Goal: Task Accomplishment & Management: Use online tool/utility

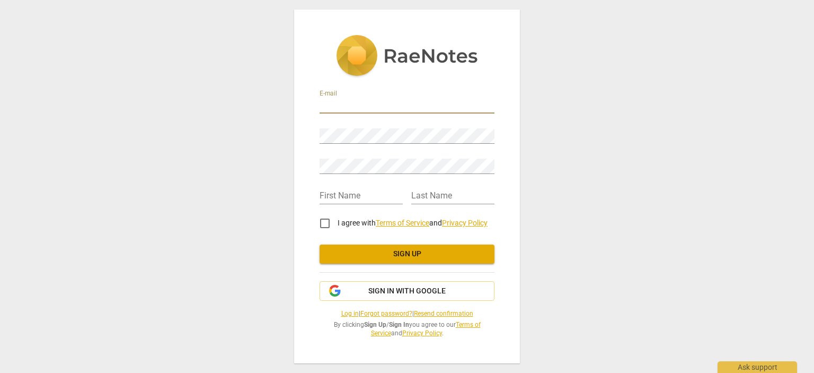
click at [349, 104] on input "email" at bounding box center [407, 105] width 175 height 15
type input "[EMAIL_ADDRESS][DOMAIN_NAME]"
type input "[PERSON_NAME]"
type input "sharrma"
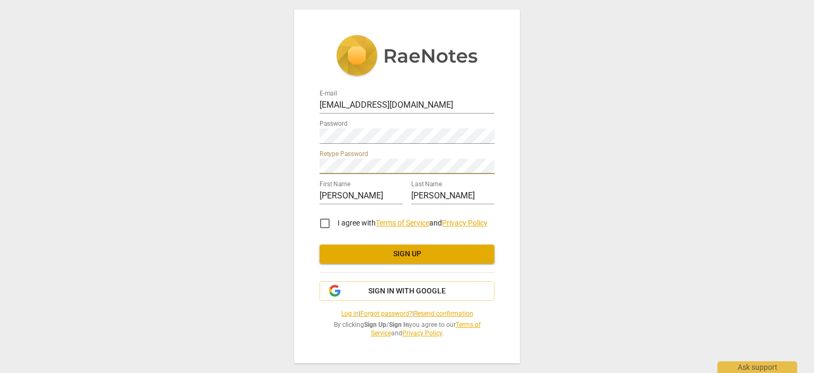
click at [325, 220] on input "I agree with Terms of Service and Privacy Policy" at bounding box center [324, 222] width 25 height 25
checkbox input "true"
click at [374, 251] on span "Sign up" at bounding box center [407, 254] width 158 height 11
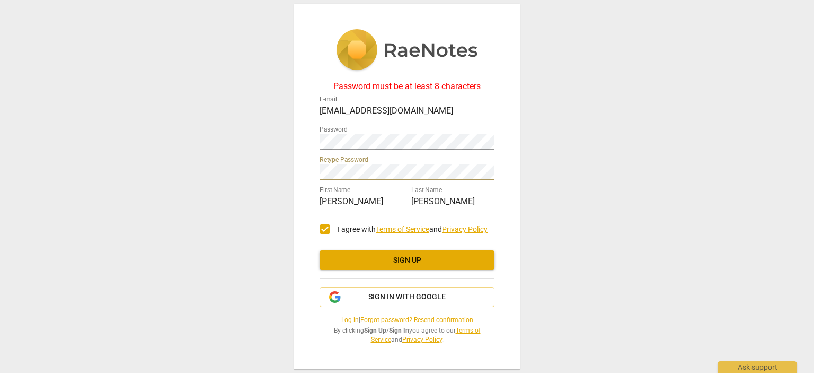
click at [386, 261] on span "Sign up" at bounding box center [407, 260] width 158 height 11
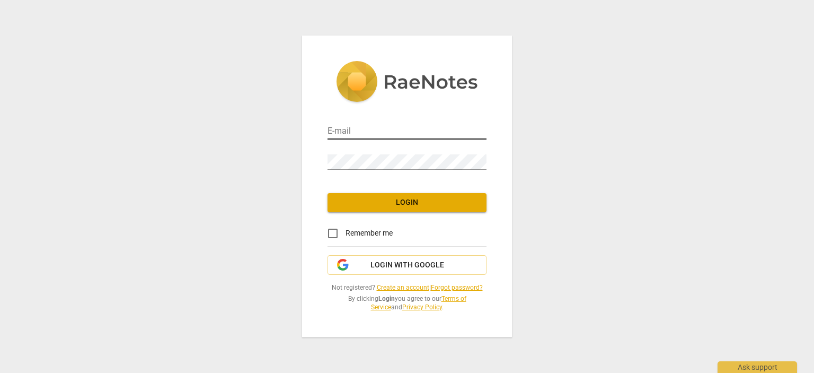
click at [370, 133] on input "email" at bounding box center [406, 131] width 159 height 15
type input "[EMAIL_ADDRESS][DOMAIN_NAME]"
click at [331, 234] on input "Remember me" at bounding box center [332, 232] width 25 height 25
checkbox input "true"
click at [394, 201] on span "Login" at bounding box center [407, 202] width 142 height 11
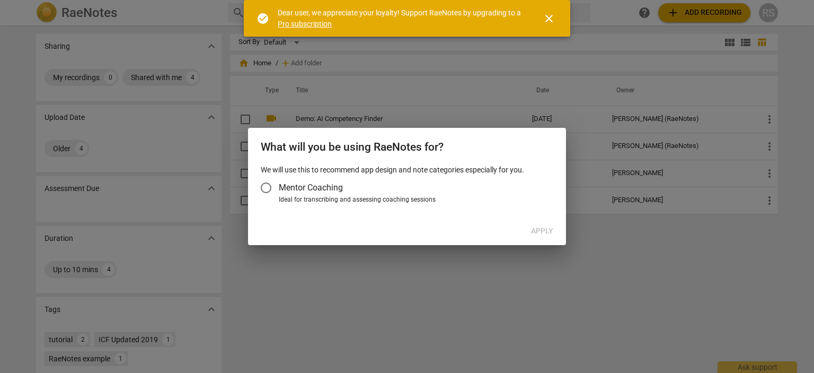
click at [551, 18] on span "close" at bounding box center [549, 18] width 13 height 13
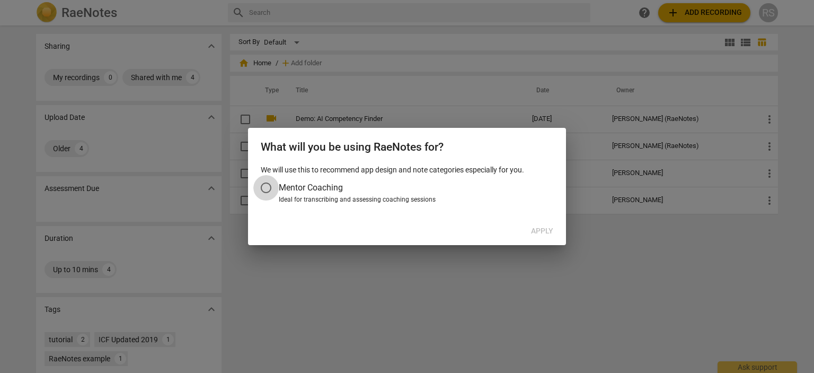
click at [269, 187] on input "Mentor Coaching" at bounding box center [265, 187] width 25 height 25
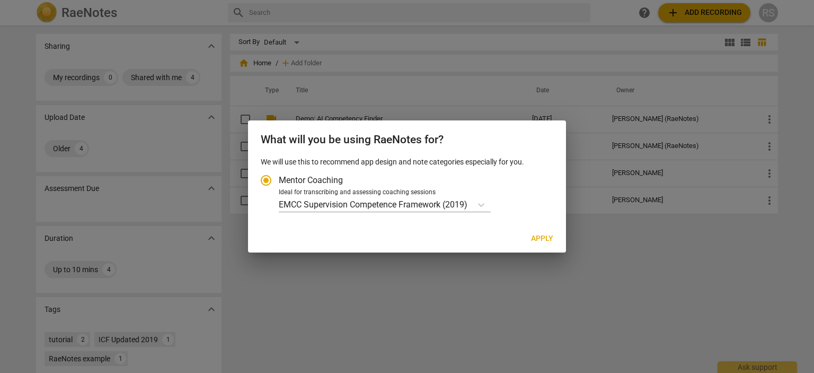
click at [612, 272] on div at bounding box center [407, 186] width 814 height 373
click at [483, 201] on icon "Account type" at bounding box center [481, 204] width 11 height 11
click at [0, 0] on input "Ideal for transcribing and assessing coaching sessions EMCC Supervision Compete…" at bounding box center [0, 0] width 0 height 0
click at [604, 250] on div at bounding box center [407, 186] width 814 height 373
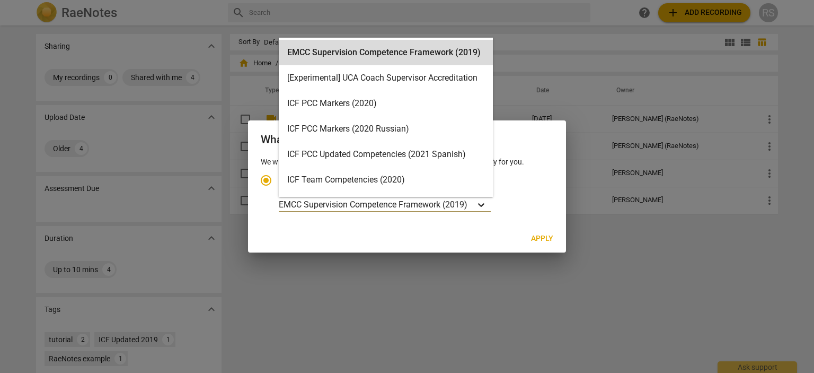
click at [483, 202] on icon "Account type" at bounding box center [481, 204] width 11 height 11
click at [0, 0] on input "Ideal for transcribing and assessing coaching sessions 16 results available. Us…" at bounding box center [0, 0] width 0 height 0
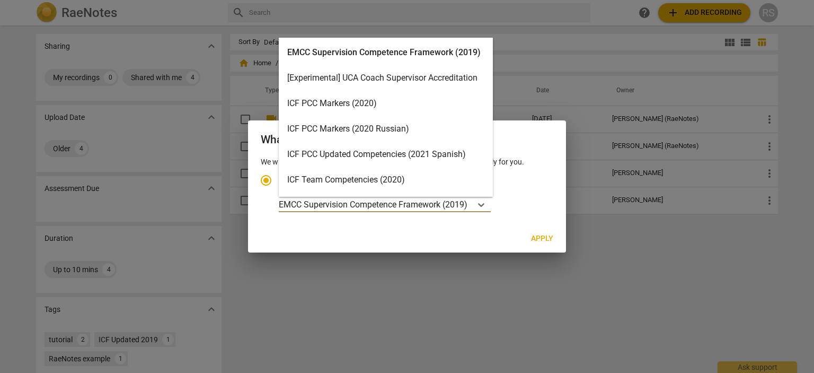
click at [392, 105] on div "ICF PCC Markers (2020)" at bounding box center [386, 103] width 214 height 25
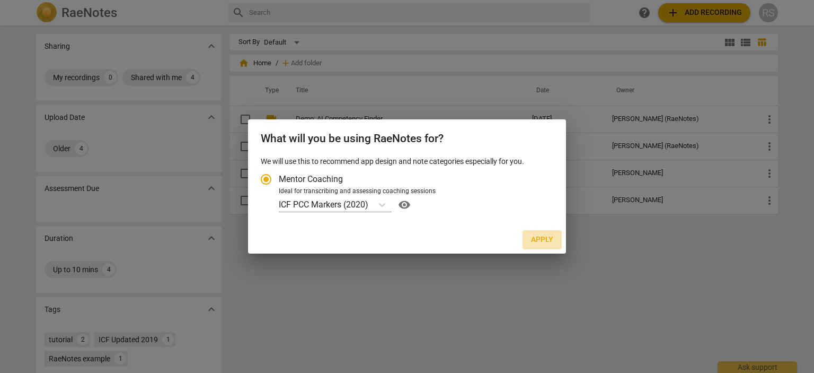
click at [545, 240] on span "Apply" at bounding box center [542, 239] width 22 height 11
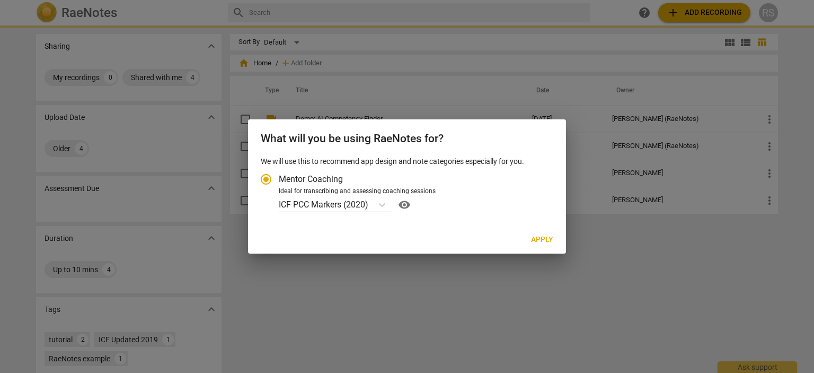
radio input "false"
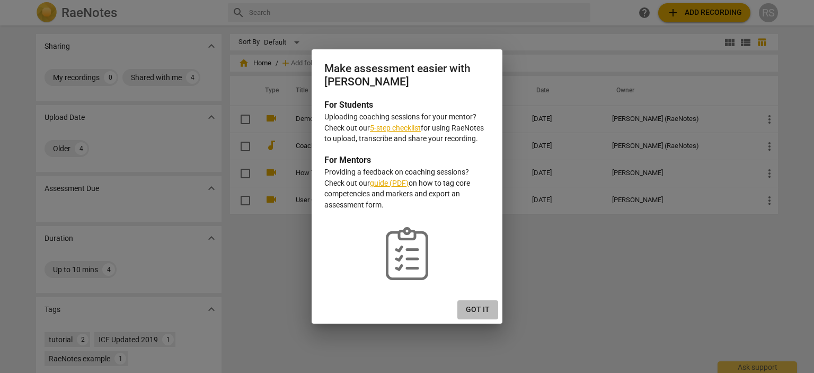
click at [481, 309] on span "Got it" at bounding box center [478, 309] width 24 height 11
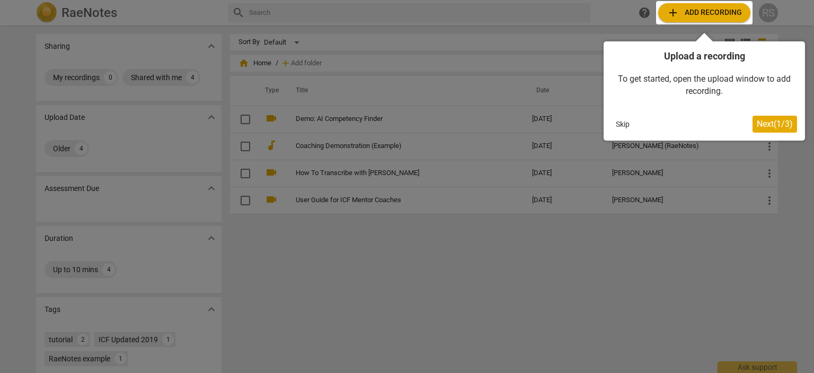
click at [763, 125] on span "Next ( 1 / 3 )" at bounding box center [775, 124] width 36 height 10
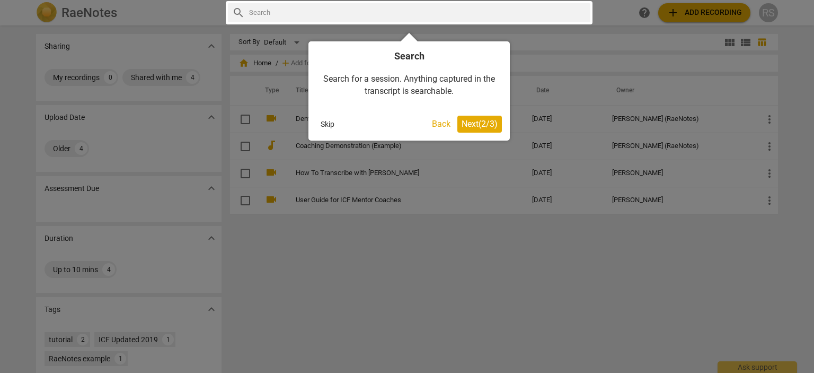
click at [472, 120] on span "Next ( 2 / 3 )" at bounding box center [480, 124] width 36 height 10
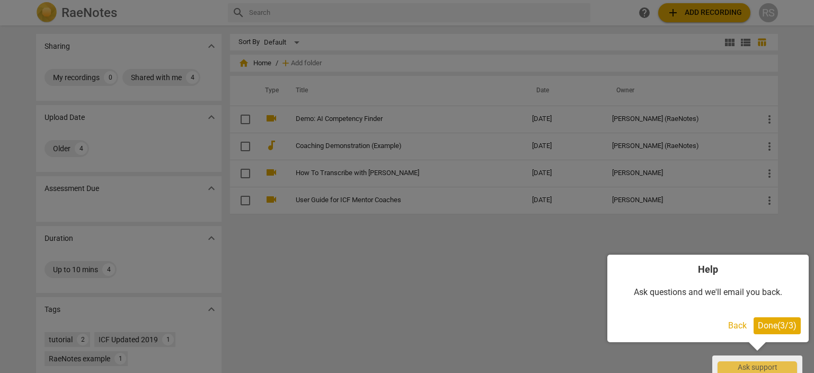
click at [775, 325] on span "Done ( 3 / 3 )" at bounding box center [777, 325] width 39 height 10
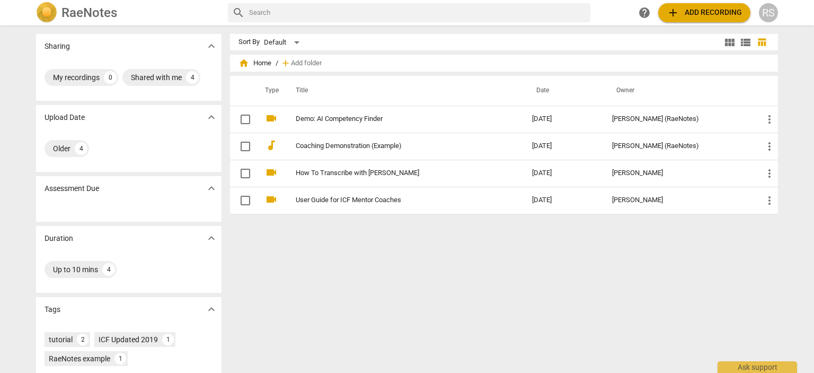
click at [427, 268] on div "Sort By Default view_module view_list table_chart home Home / add Add folder Ty…" at bounding box center [508, 199] width 556 height 330
click at [722, 11] on span "add Add recording" at bounding box center [704, 12] width 75 height 13
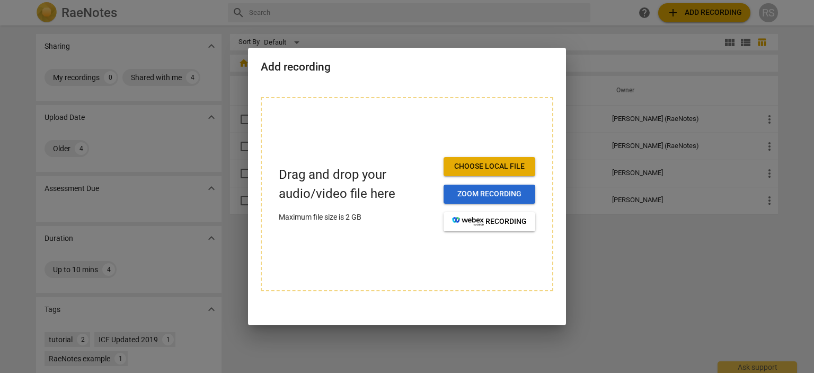
click at [492, 191] on span "Zoom recording" at bounding box center [489, 194] width 75 height 11
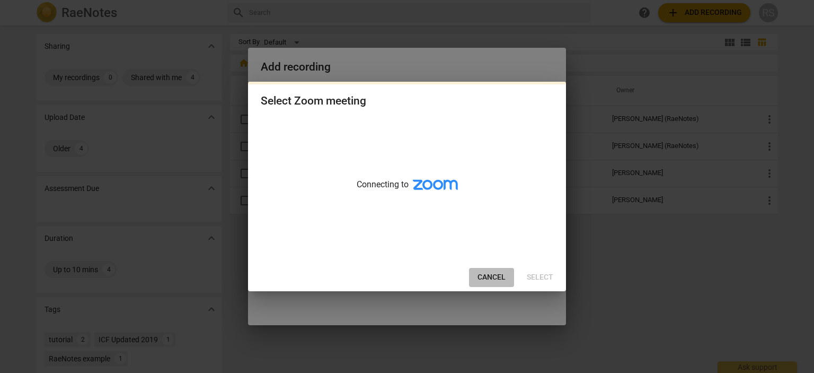
click at [484, 279] on span "Cancel" at bounding box center [491, 277] width 28 height 11
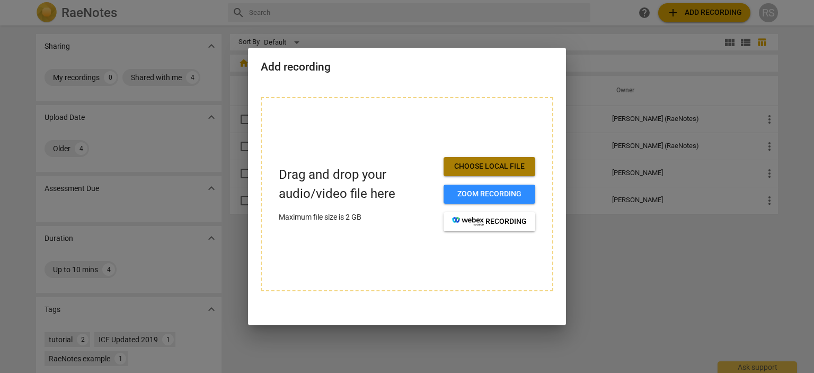
click at [505, 167] on span "Choose local file" at bounding box center [489, 166] width 75 height 11
click at [493, 163] on span "Choose local file" at bounding box center [489, 166] width 75 height 11
click at [496, 164] on span "Choose local file" at bounding box center [489, 166] width 75 height 11
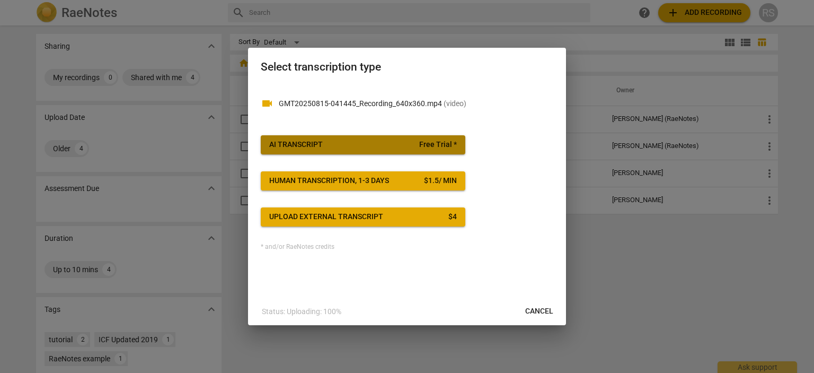
click at [321, 139] on div "AI Transcript" at bounding box center [296, 144] width 54 height 11
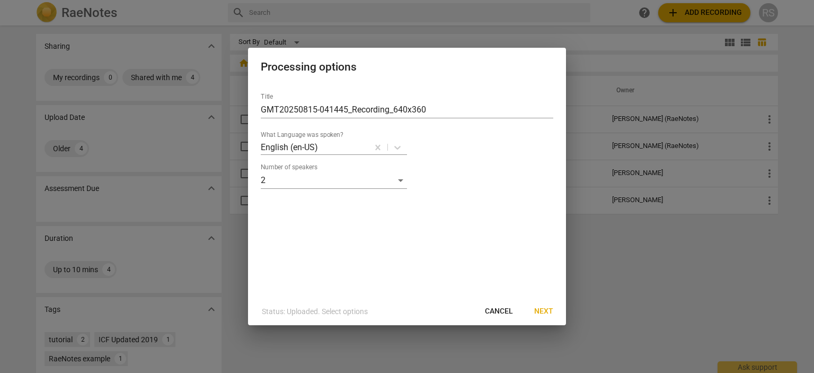
click at [545, 312] on span "Next" at bounding box center [543, 311] width 19 height 11
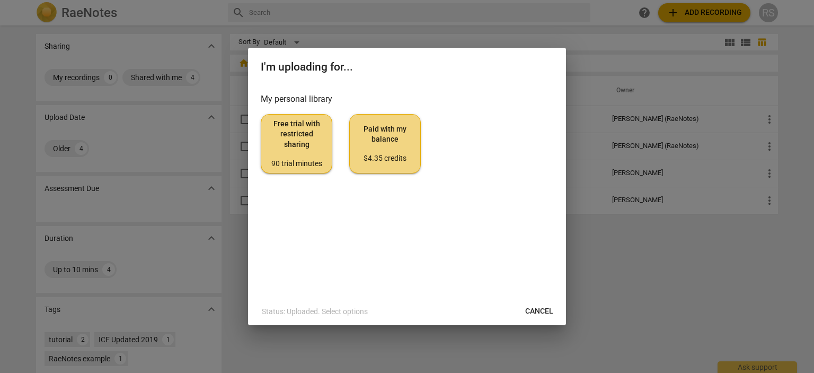
click at [293, 146] on span "Free trial with restricted sharing 90 trial minutes" at bounding box center [297, 144] width 54 height 50
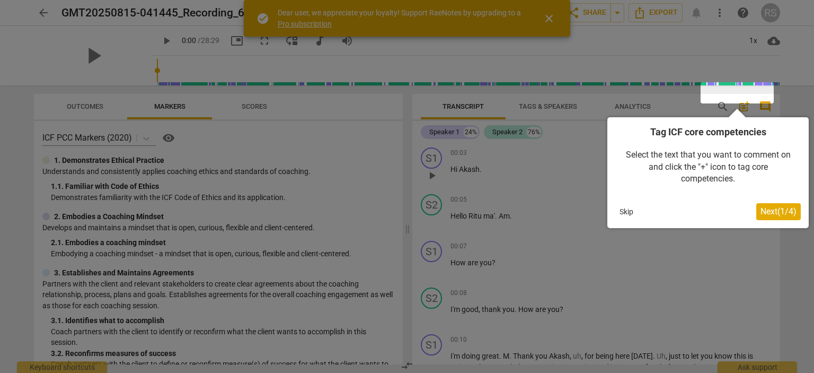
click at [629, 214] on button "Skip" at bounding box center [626, 211] width 22 height 16
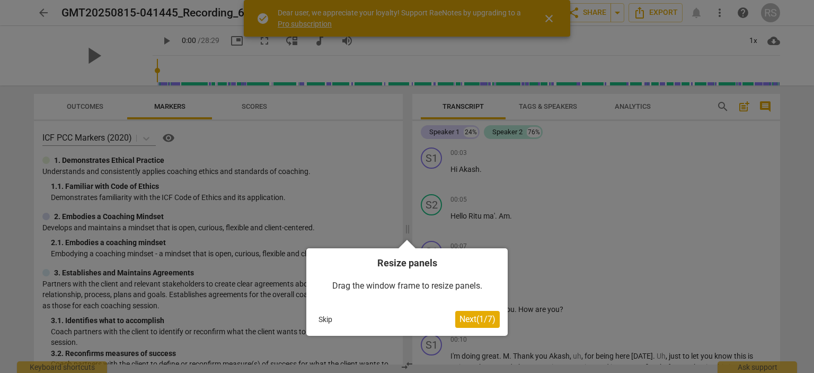
click at [322, 319] on button "Skip" at bounding box center [325, 319] width 22 height 16
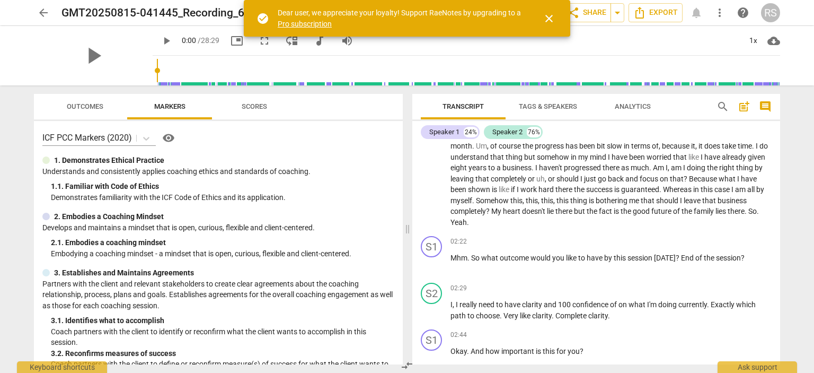
scroll to position [477, 0]
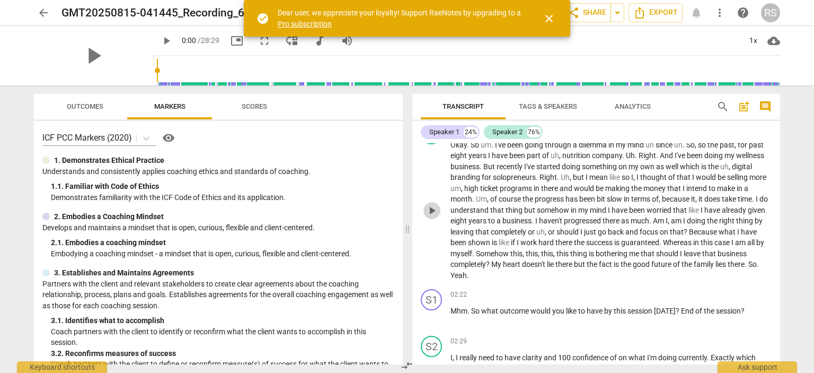
click at [432, 205] on span "play_arrow" at bounding box center [432, 210] width 13 height 13
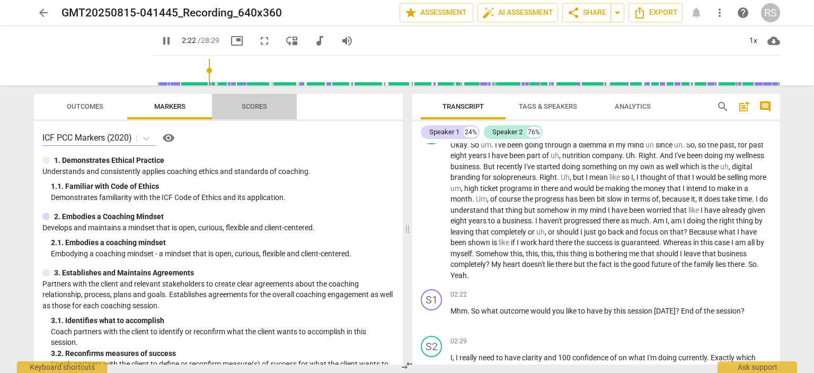
click at [254, 105] on span "Scores" at bounding box center [254, 106] width 25 height 8
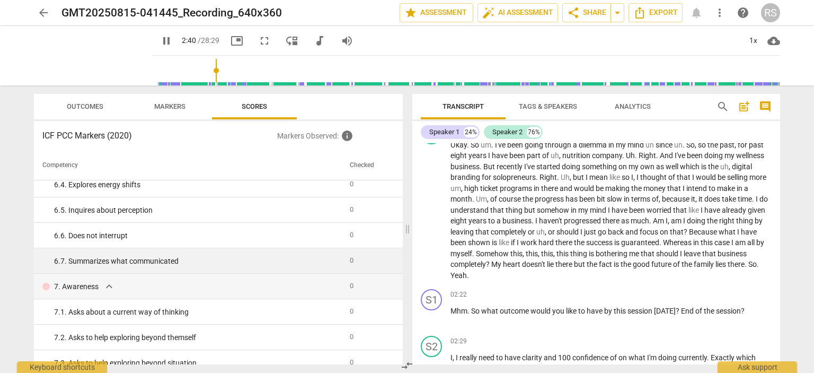
scroll to position [588, 0]
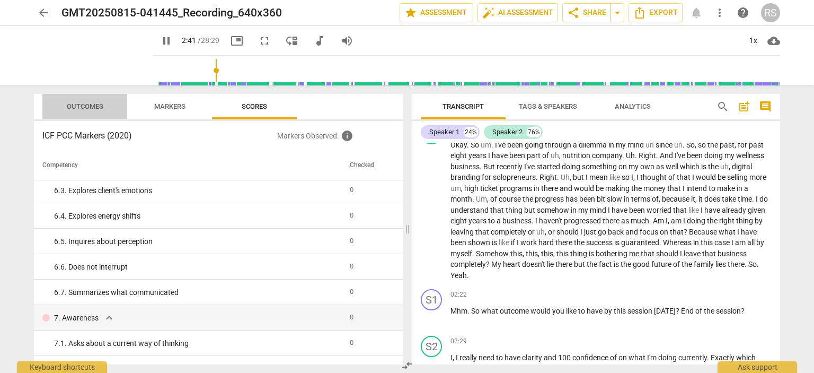
click at [76, 100] on span "Outcomes" at bounding box center [85, 107] width 62 height 14
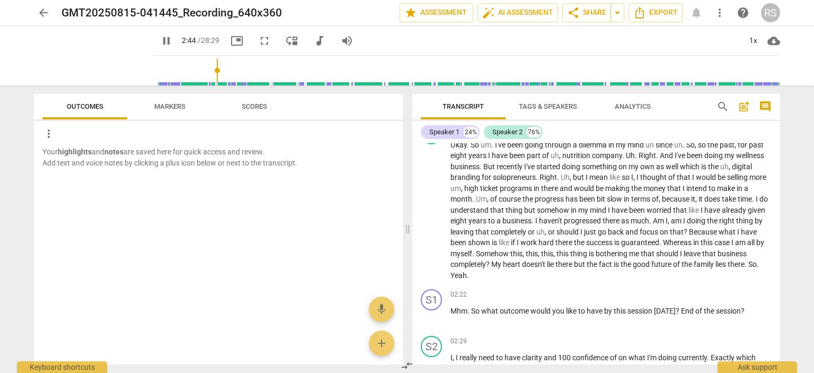
scroll to position [730, 0]
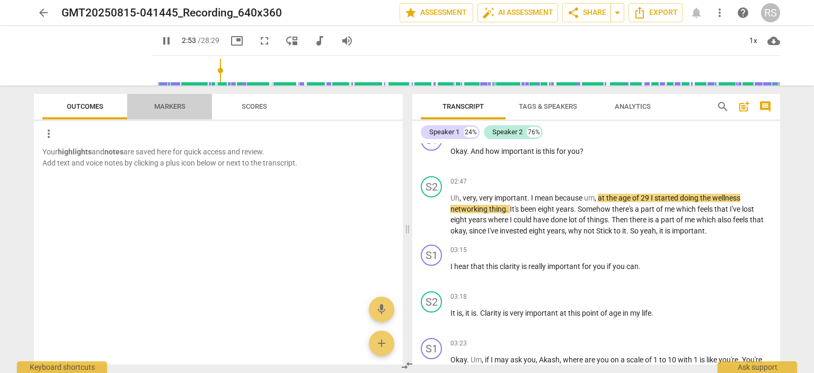
click at [158, 106] on span "Markers" at bounding box center [169, 106] width 31 height 8
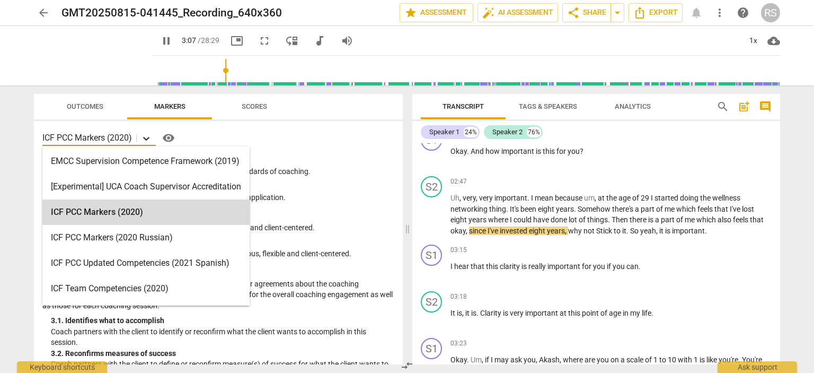
click at [147, 138] on icon at bounding box center [146, 138] width 11 height 11
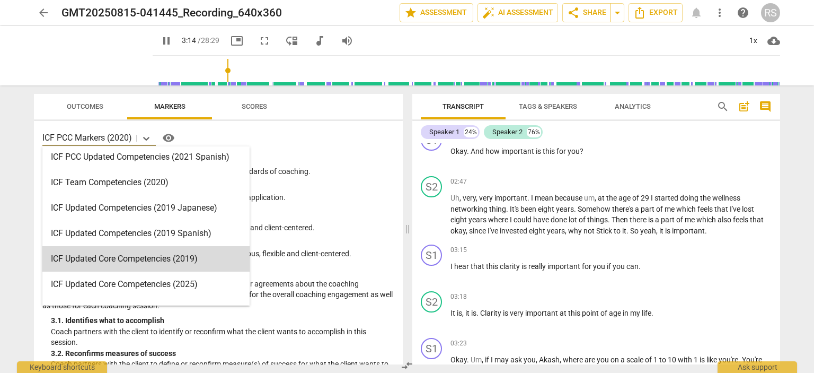
scroll to position [159, 0]
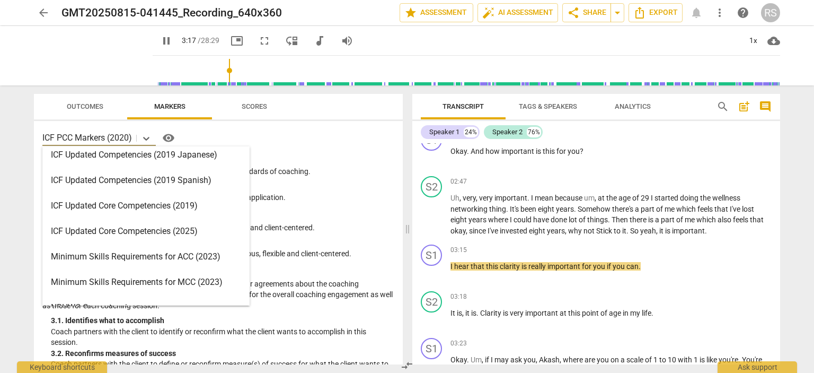
click at [144, 232] on div "ICF Updated Core Competencies (2025)" at bounding box center [145, 230] width 207 height 25
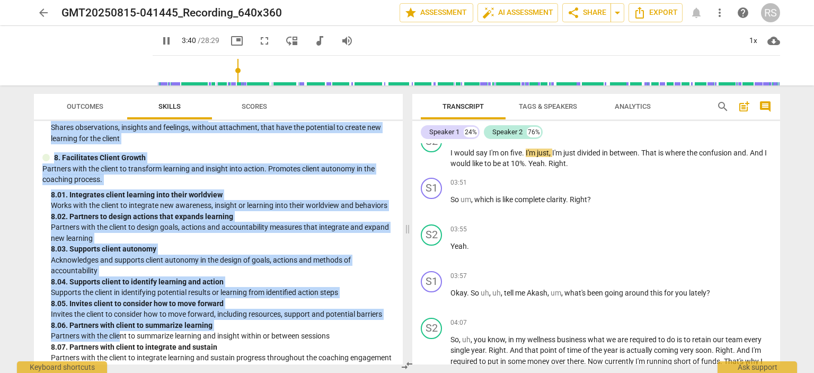
scroll to position [1891, 0]
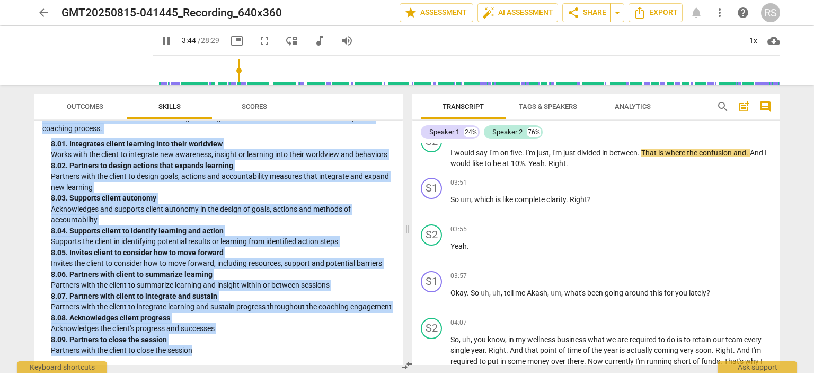
drag, startPoint x: 54, startPoint y: 158, endPoint x: 199, endPoint y: 347, distance: 238.1
click at [199, 347] on div "ICF Updated Core Competencies (2025) visibility 1. Demonstrates Ethical Practic…" at bounding box center [218, 242] width 369 height 243
copy div "1. Demonstrates Ethical Practice Understands and consistently applies coaching …"
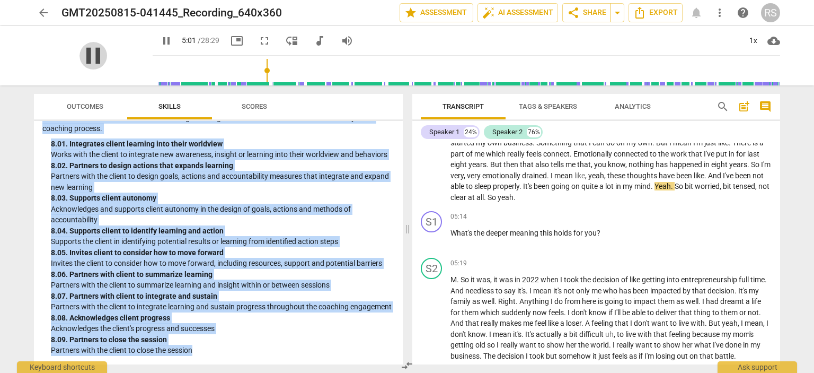
click at [81, 58] on span "pause" at bounding box center [93, 56] width 28 height 28
click at [85, 55] on span "play_arrow" at bounding box center [93, 56] width 28 height 28
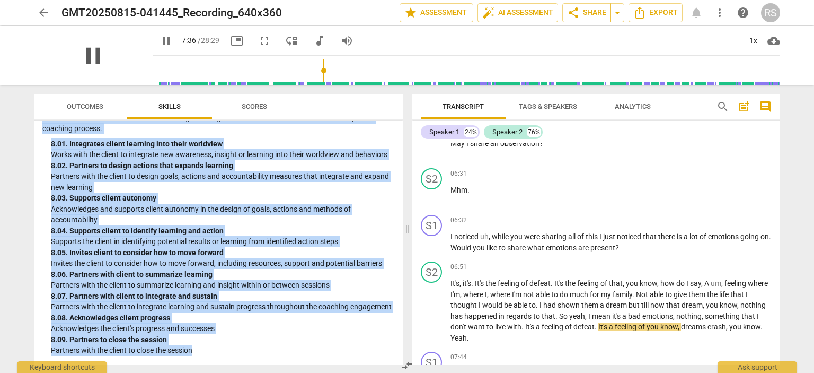
click at [95, 48] on span "pause" at bounding box center [93, 56] width 28 height 28
click at [380, 212] on p "Acknowledges and supports client autonomy in the design of goals, actions and m…" at bounding box center [222, 214] width 343 height 22
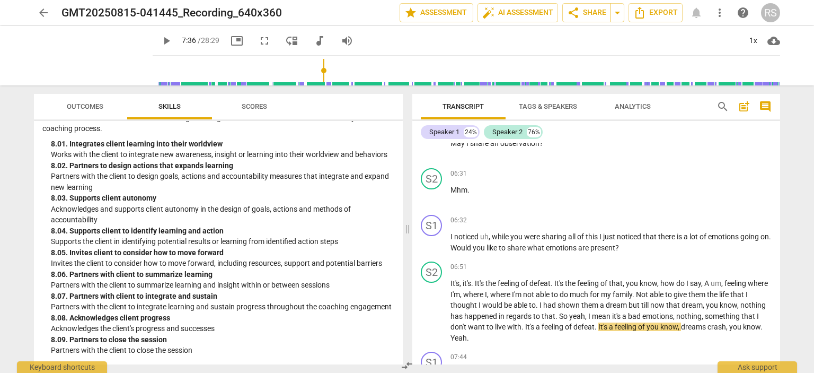
click at [247, 105] on span "Scores" at bounding box center [254, 106] width 25 height 8
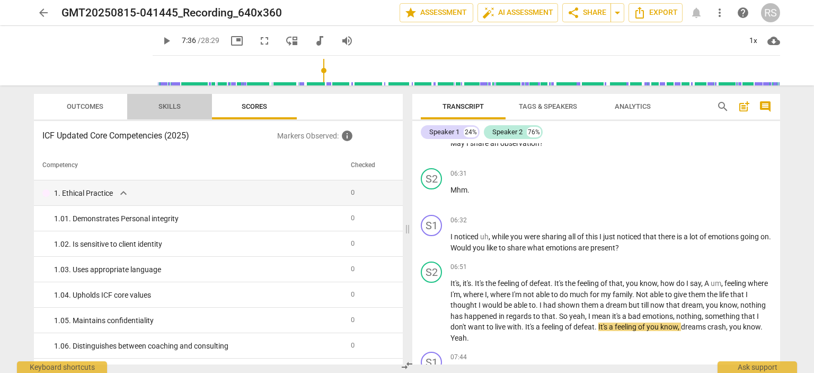
click at [178, 106] on span "Skills" at bounding box center [169, 106] width 22 height 8
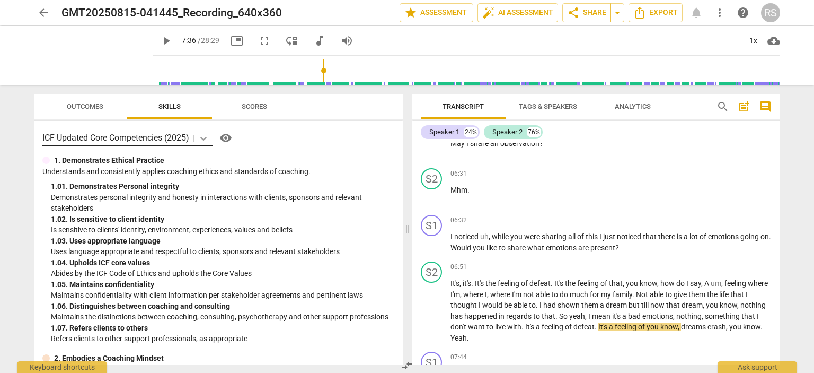
click at [206, 138] on icon at bounding box center [203, 138] width 11 height 11
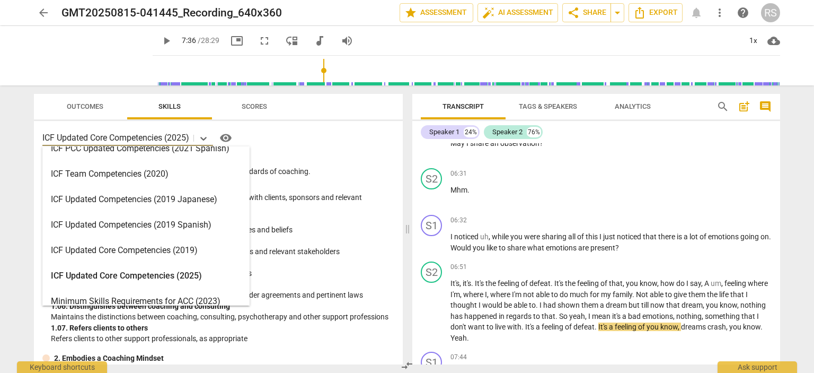
scroll to position [40, 0]
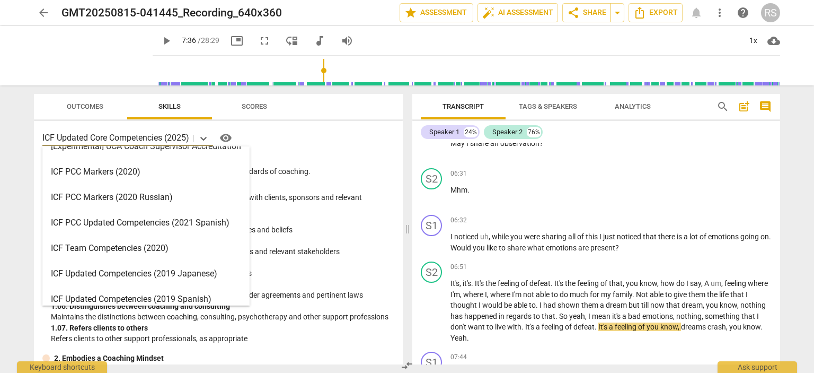
click at [106, 166] on div "ICF PCC Markers (2020)" at bounding box center [145, 171] width 207 height 25
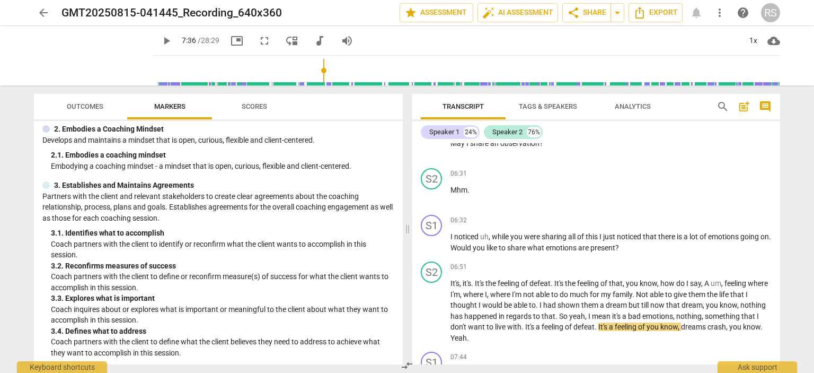
scroll to position [106, 0]
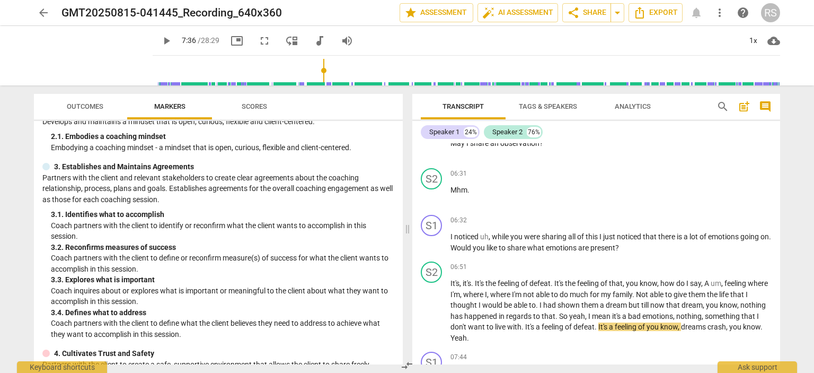
drag, startPoint x: 247, startPoint y: 273, endPoint x: 260, endPoint y: 277, distance: 13.4
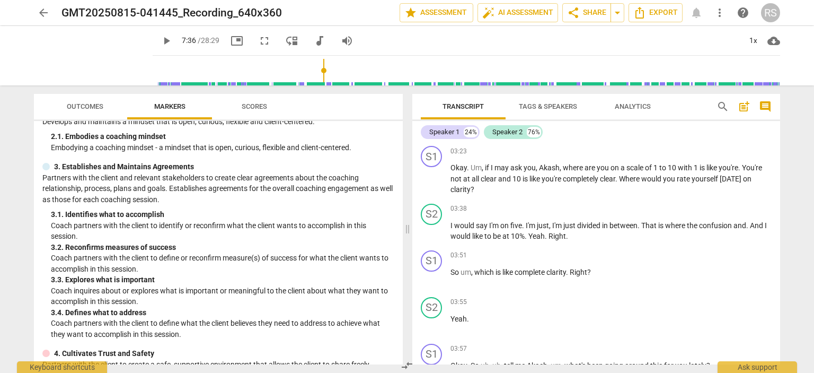
scroll to position [835, 0]
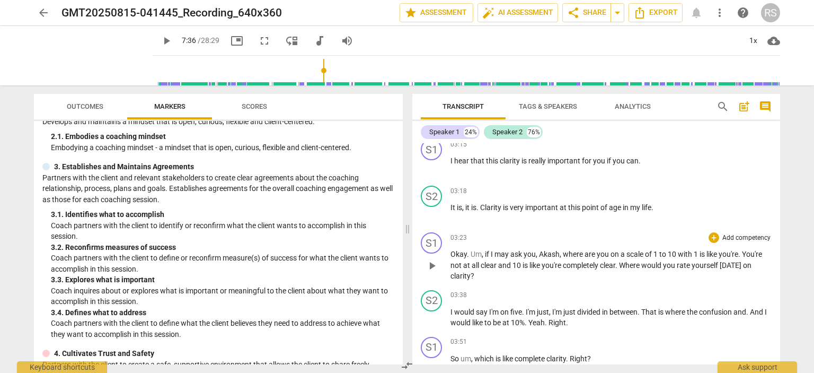
click at [451, 250] on span "Okay" at bounding box center [458, 254] width 16 height 8
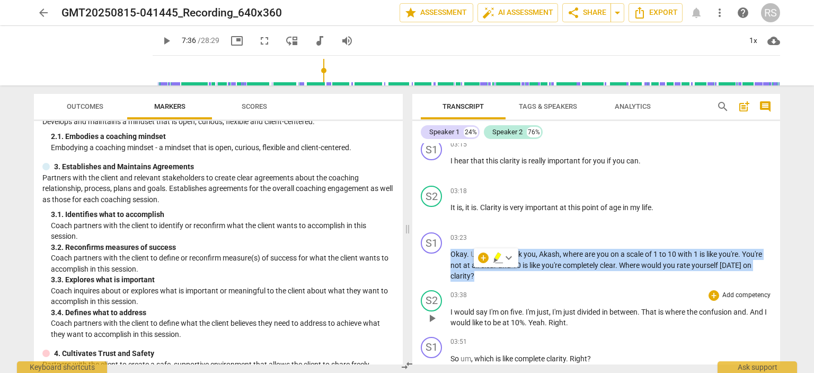
click at [508, 290] on div "03:38 + Add competency keyboard_arrow_right" at bounding box center [610, 295] width 321 height 11
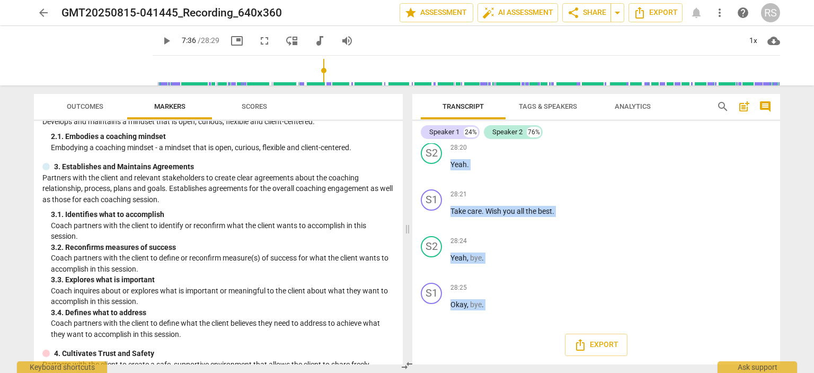
scroll to position [5241, 0]
drag, startPoint x: 449, startPoint y: 165, endPoint x: 545, endPoint y: 362, distance: 219.2
click at [545, 362] on div "S1 play_arrow pause 00:03 + Add competency keyboard_arrow_right Hi [PERSON_NAME…" at bounding box center [596, 253] width 368 height 221
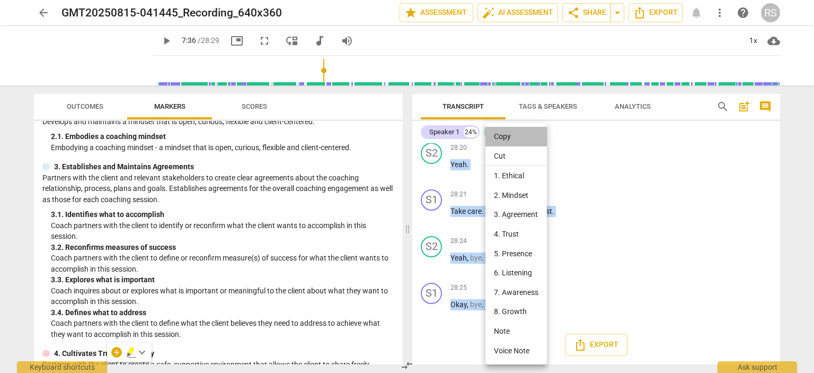
click at [499, 137] on li "Copy" at bounding box center [515, 137] width 61 height 20
copy div "search post_add comment Speaker 1 24% Speaker 2 76% S1 play_arrow pause 00:03 +…"
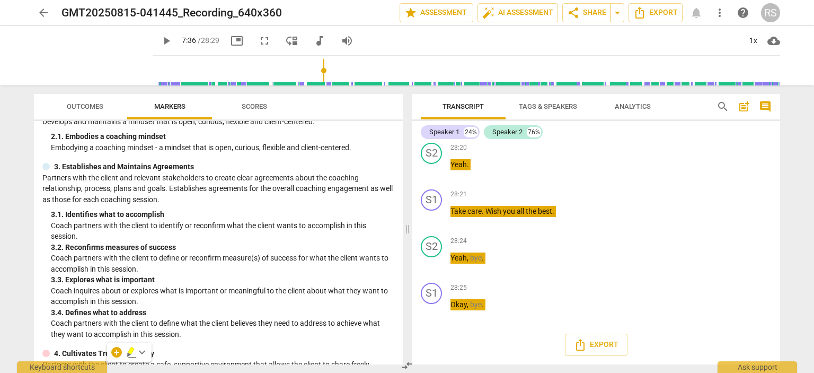
type input "457"
